Goal: Transaction & Acquisition: Purchase product/service

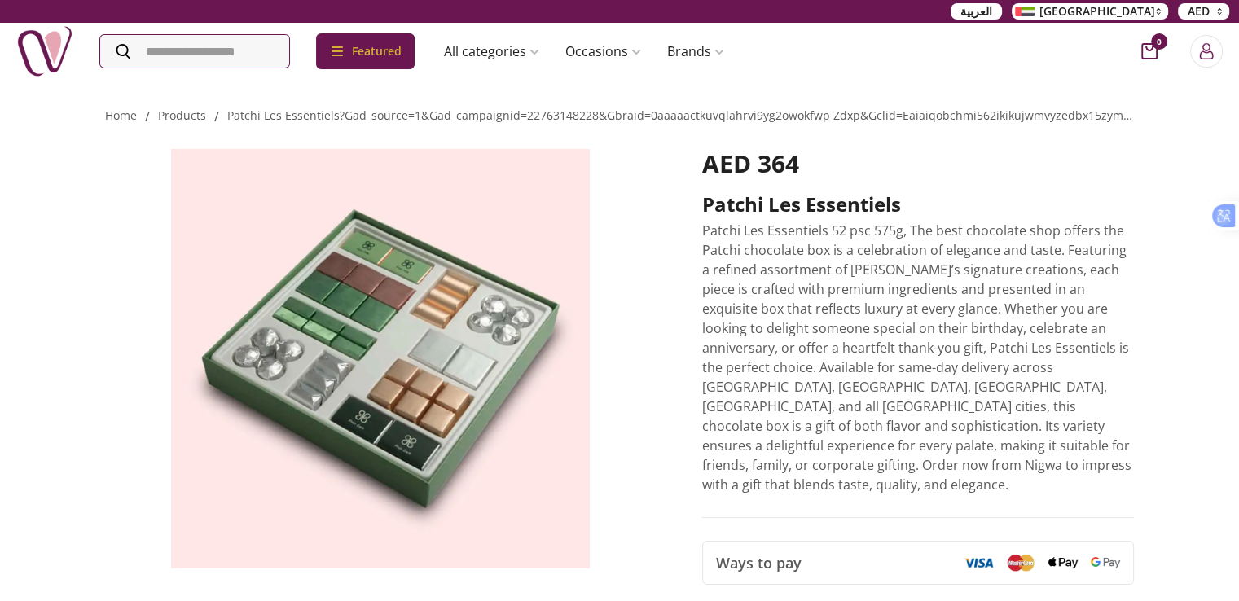
click at [319, 324] on img at bounding box center [380, 358] width 551 height 419
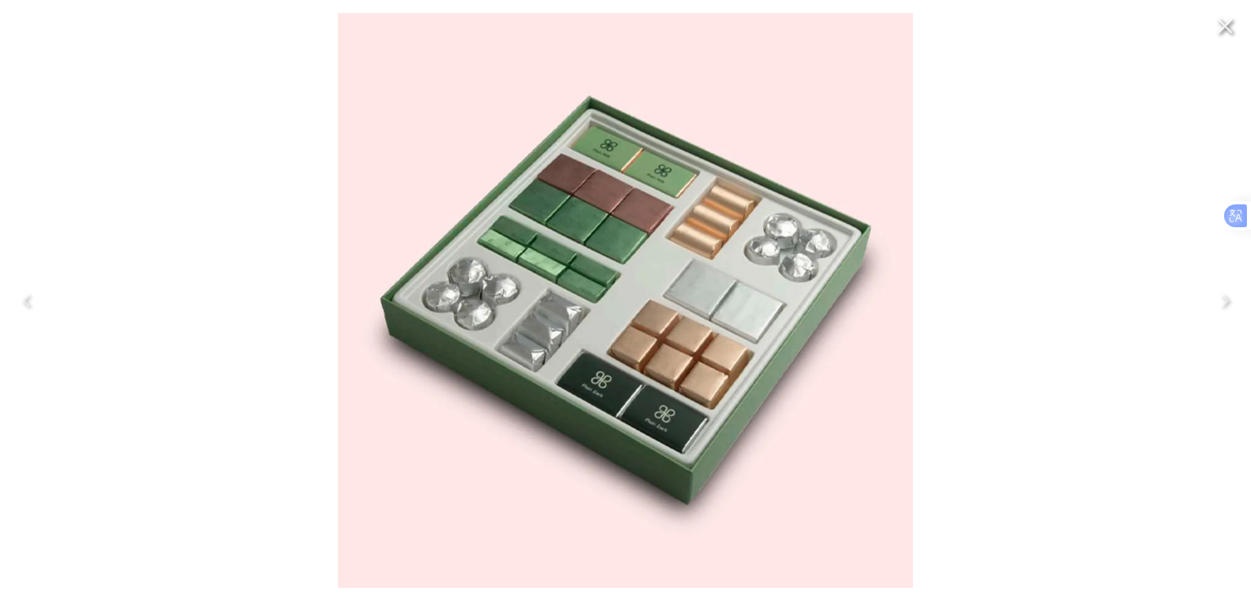
drag, startPoint x: 612, startPoint y: 195, endPoint x: 554, endPoint y: 196, distance: 58.7
click at [554, 196] on img at bounding box center [625, 300] width 575 height 575
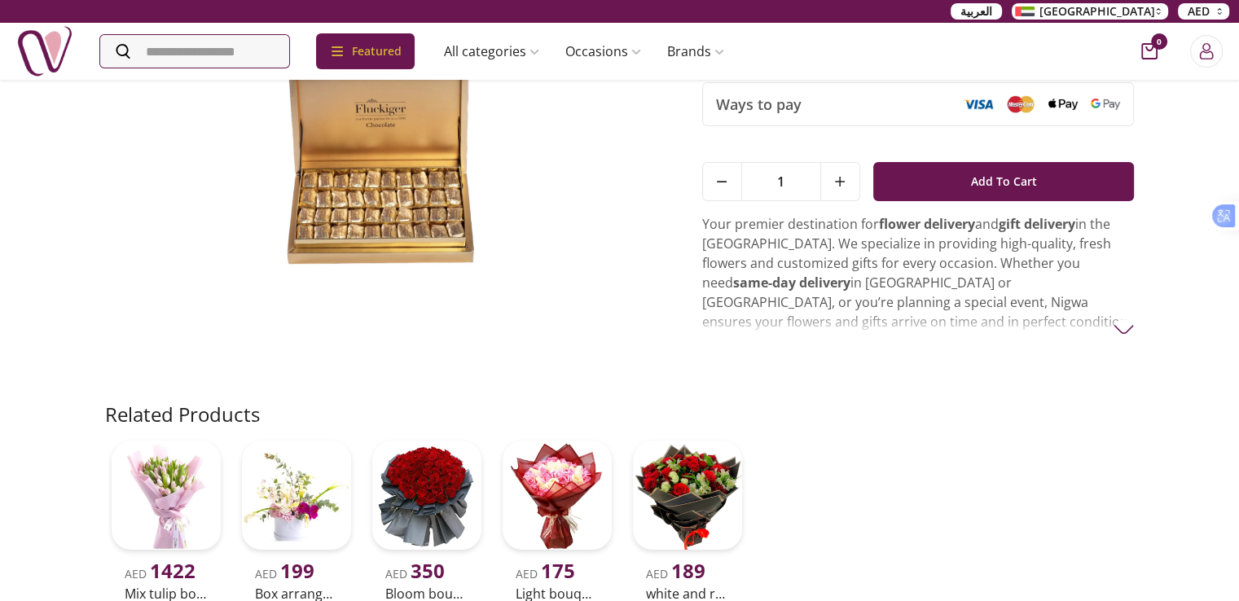
scroll to position [81, 0]
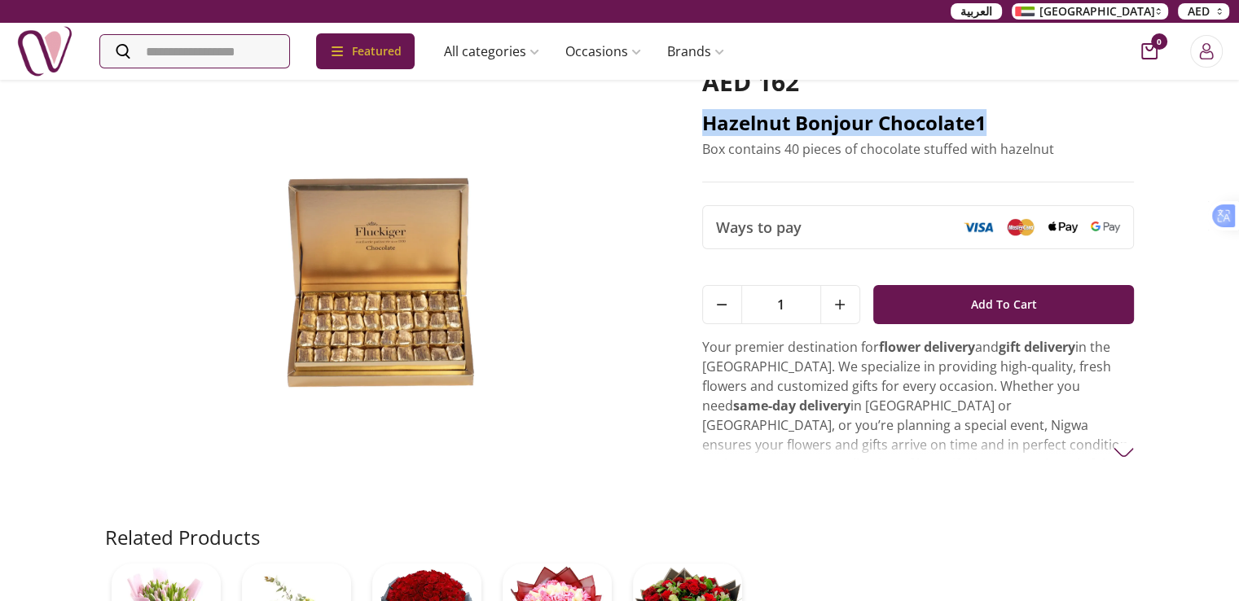
drag, startPoint x: 697, startPoint y: 121, endPoint x: 1007, endPoint y: 112, distance: 309.6
click at [1007, 112] on div "AED 162 Hazelnut bonjour chocolate1 Box contains 40 pieces of chocolate stuffed…" at bounding box center [619, 285] width 1029 height 480
